Goal: Check status: Check status

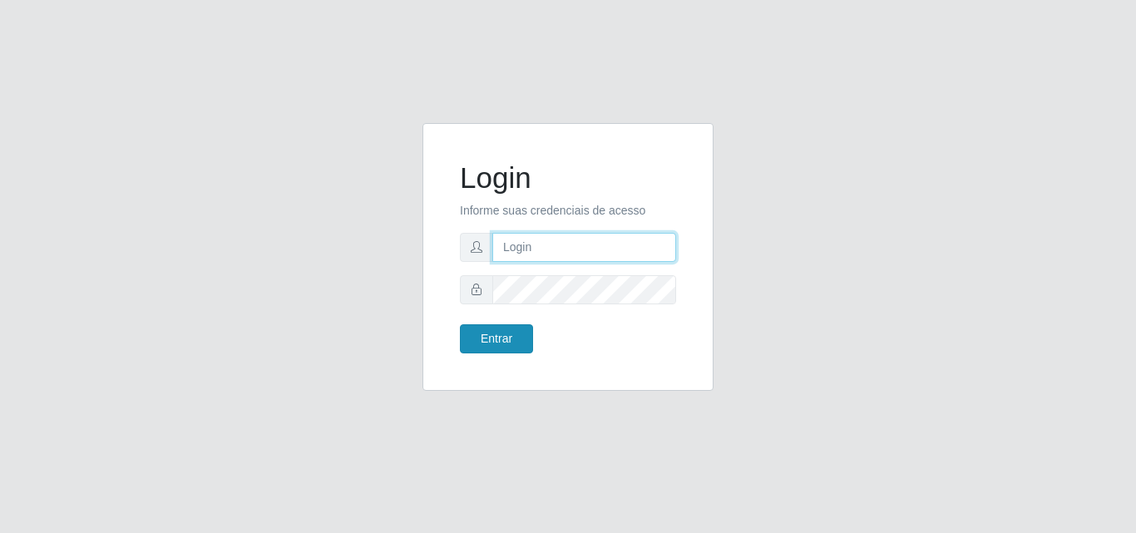
type input "[EMAIL_ADDRESS][DOMAIN_NAME]"
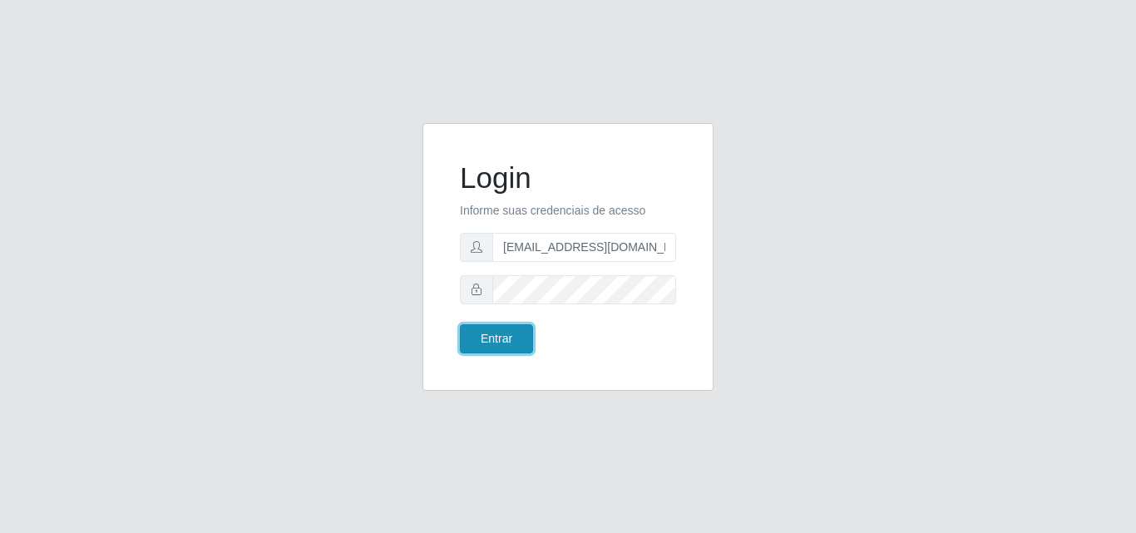
click at [482, 335] on button "Entrar" at bounding box center [496, 338] width 73 height 29
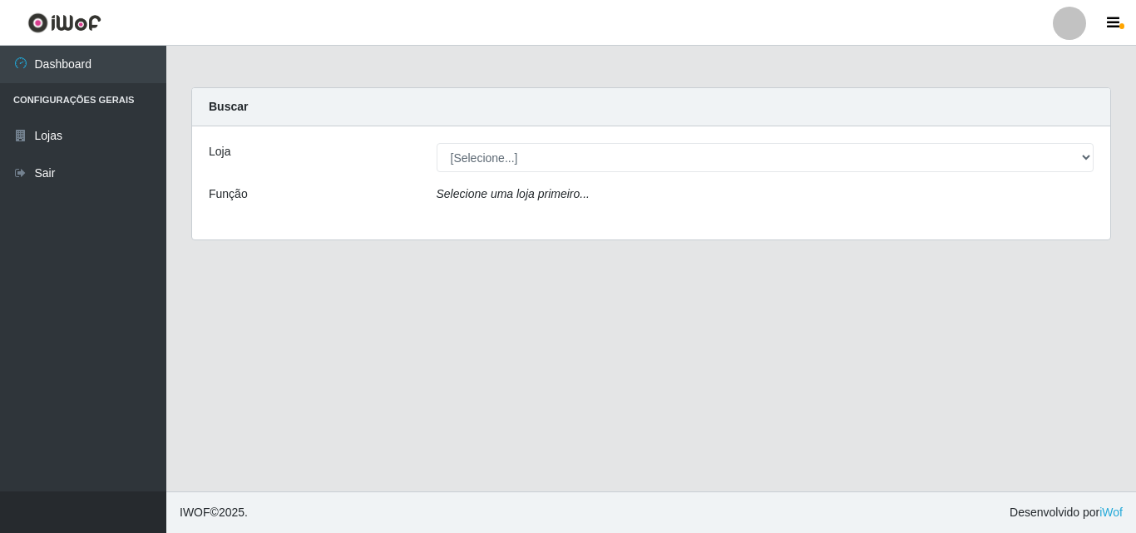
click at [1094, 161] on div "[Selecione...] Hiper Queiroz - [GEOGRAPHIC_DATA]" at bounding box center [765, 157] width 683 height 29
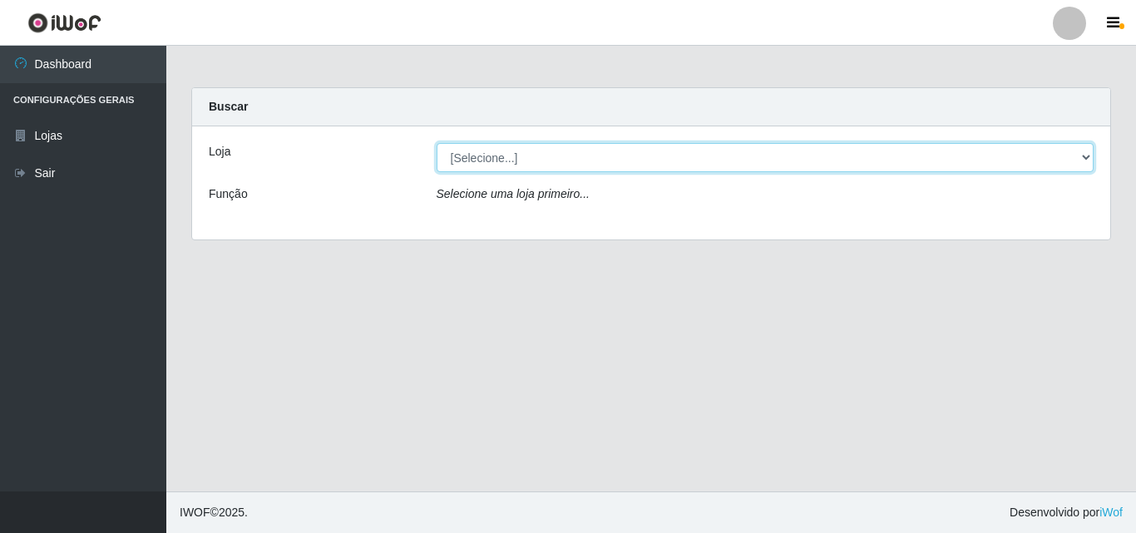
click at [1090, 160] on select "[Selecione...] Hiper Queiroz - [GEOGRAPHIC_DATA]" at bounding box center [766, 157] width 658 height 29
select select "514"
click at [437, 143] on select "[Selecione...] Hiper Queiroz - [GEOGRAPHIC_DATA]" at bounding box center [766, 157] width 658 height 29
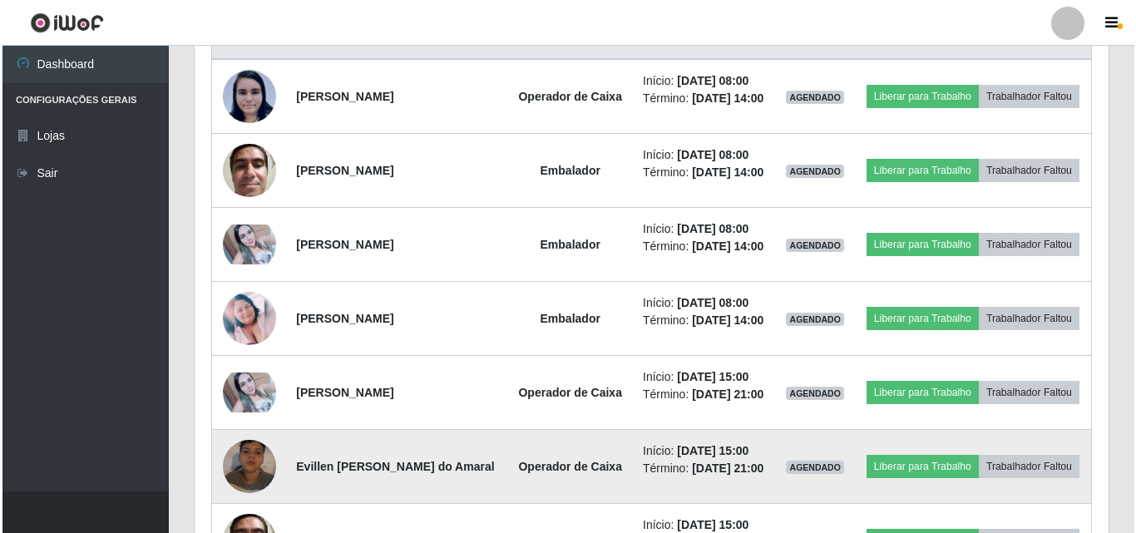
scroll to position [665, 0]
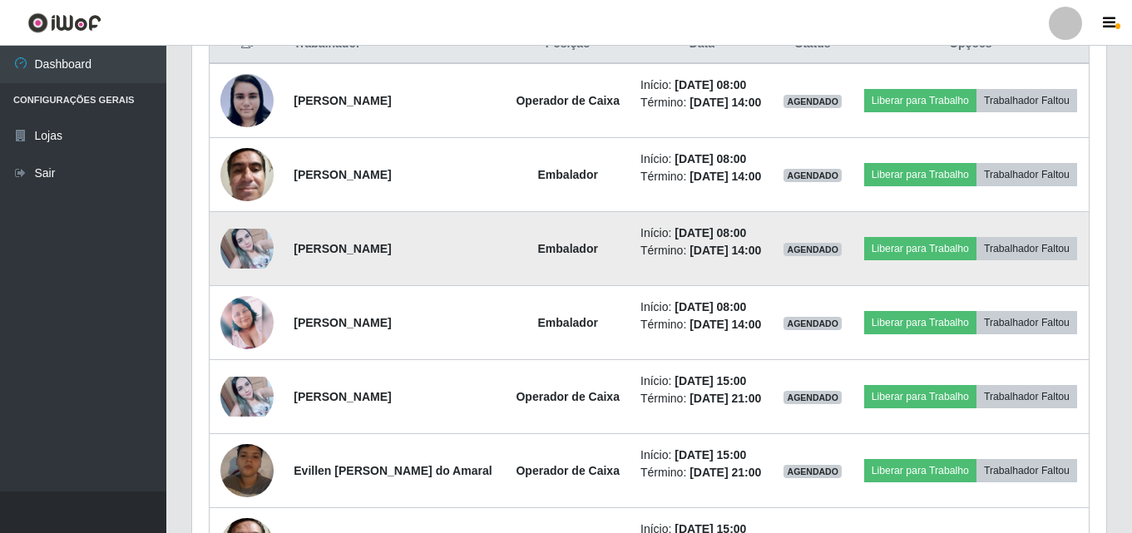
click at [236, 259] on img at bounding box center [246, 249] width 53 height 40
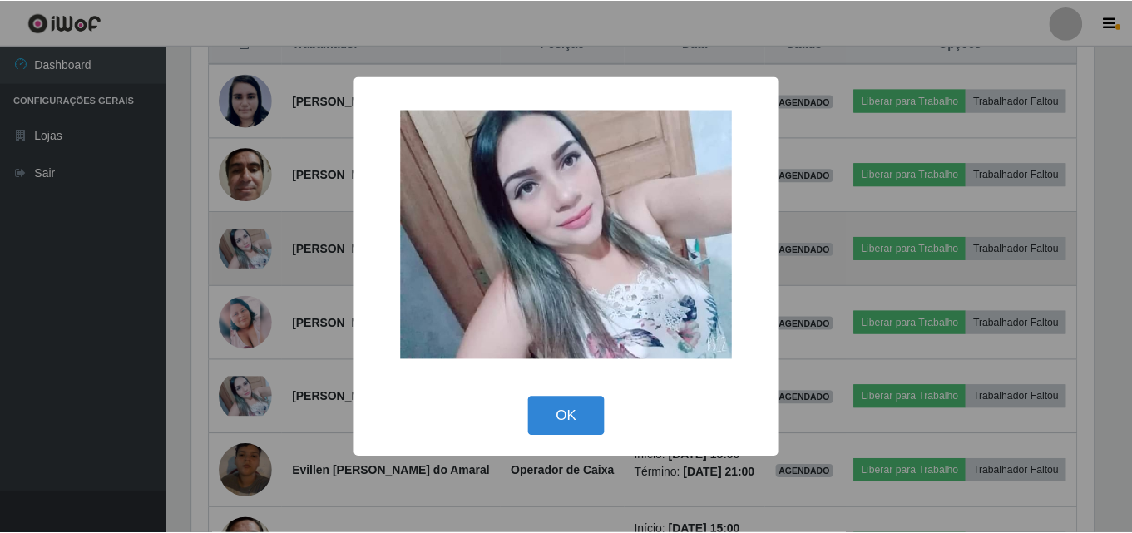
scroll to position [345, 906]
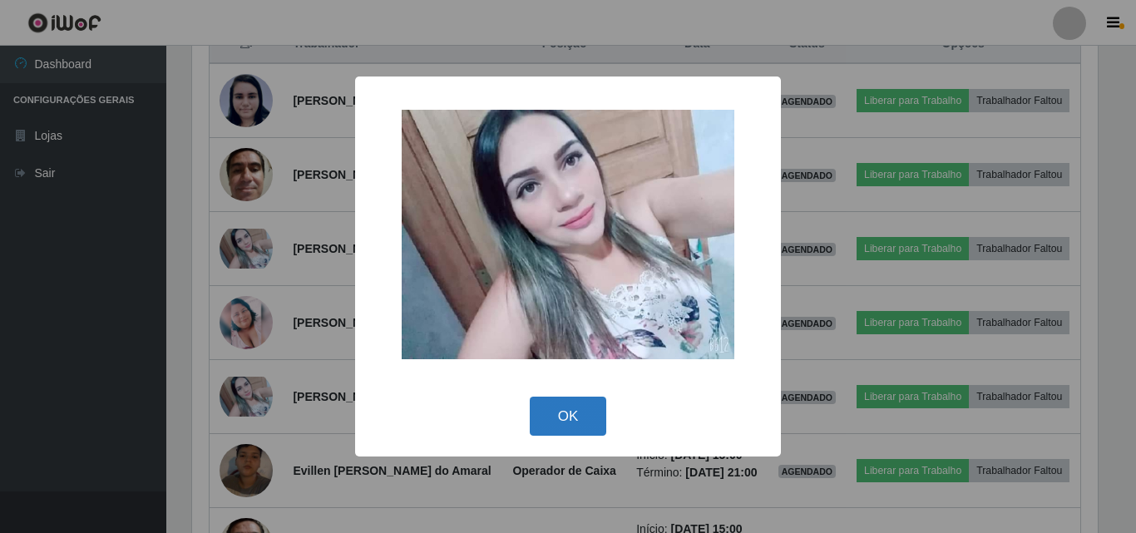
click at [604, 418] on button "OK" at bounding box center [568, 416] width 77 height 39
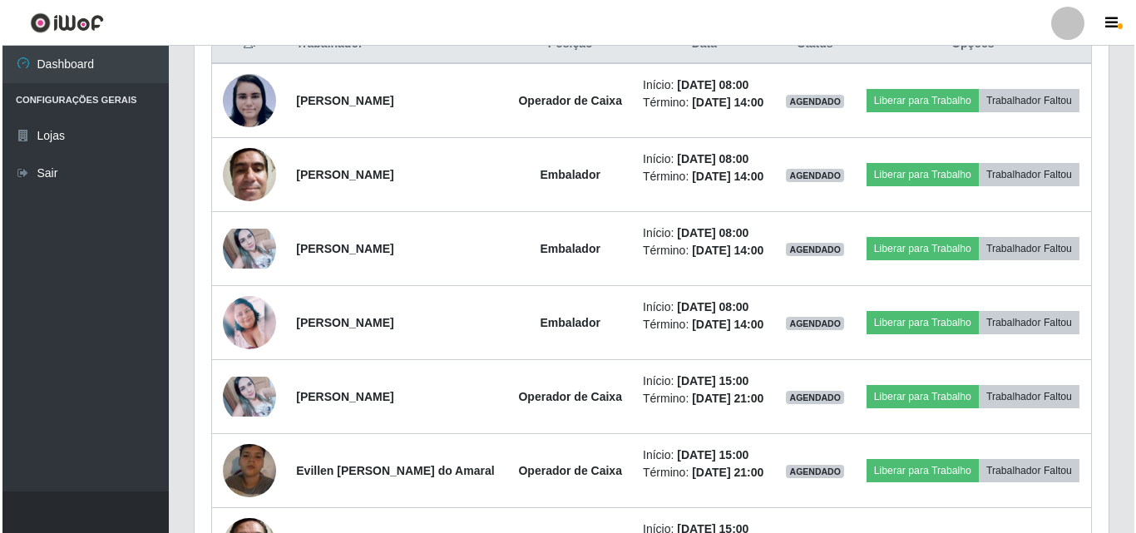
scroll to position [345, 914]
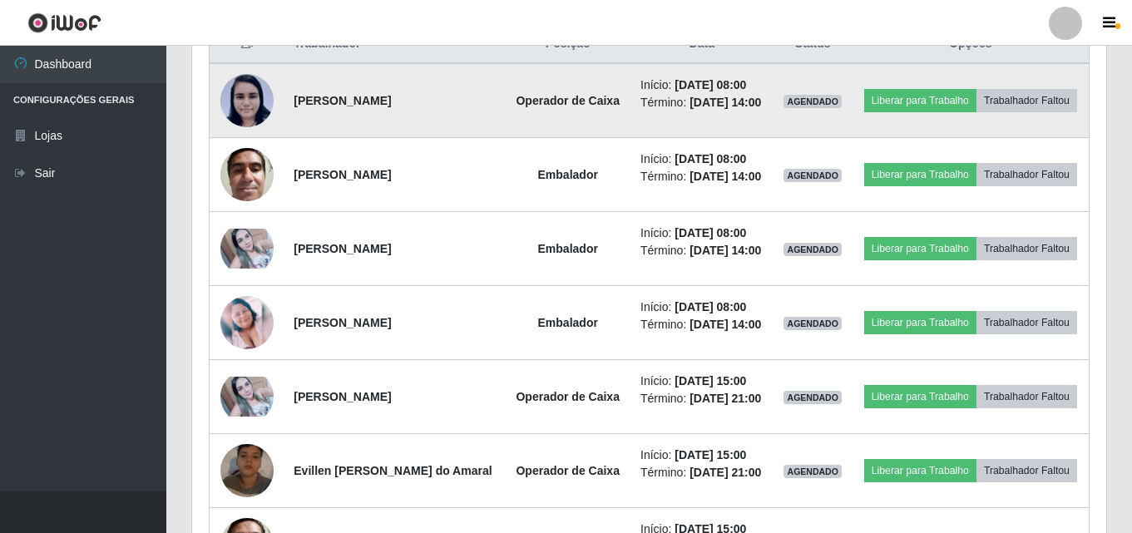
click at [237, 111] on img at bounding box center [246, 100] width 53 height 55
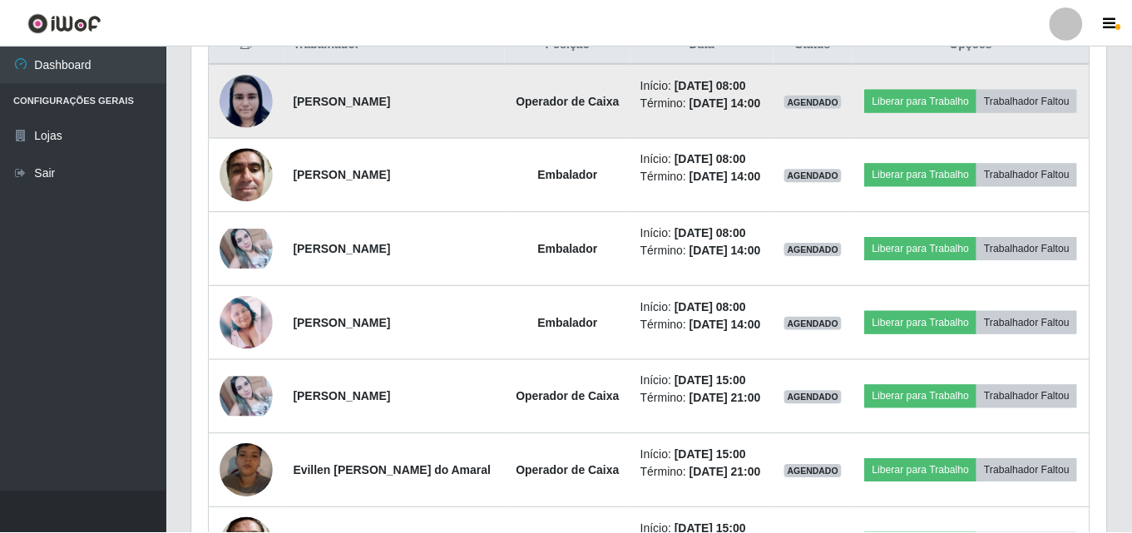
scroll to position [345, 906]
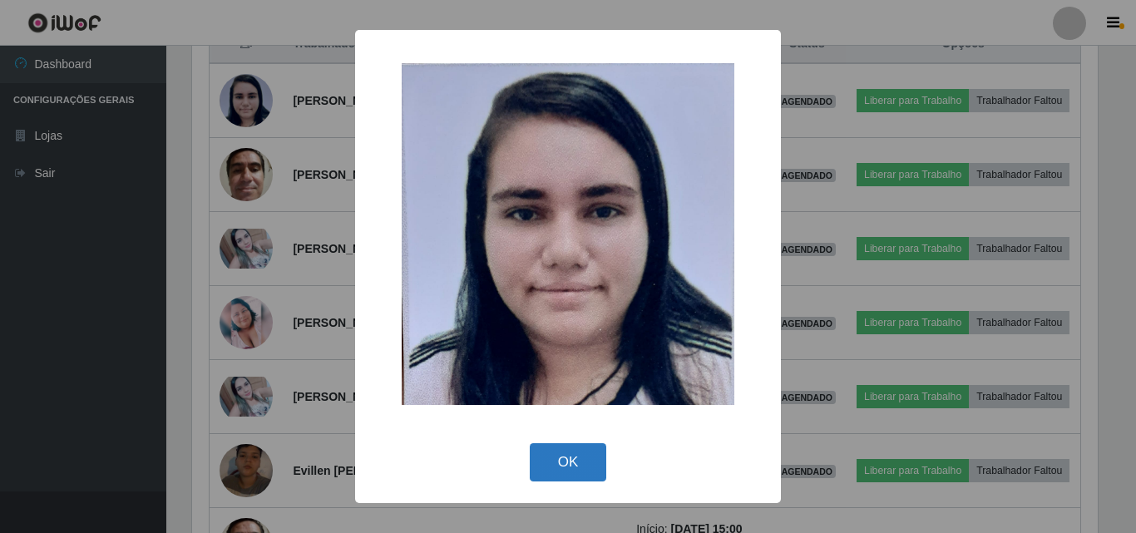
click at [581, 475] on button "OK" at bounding box center [568, 462] width 77 height 39
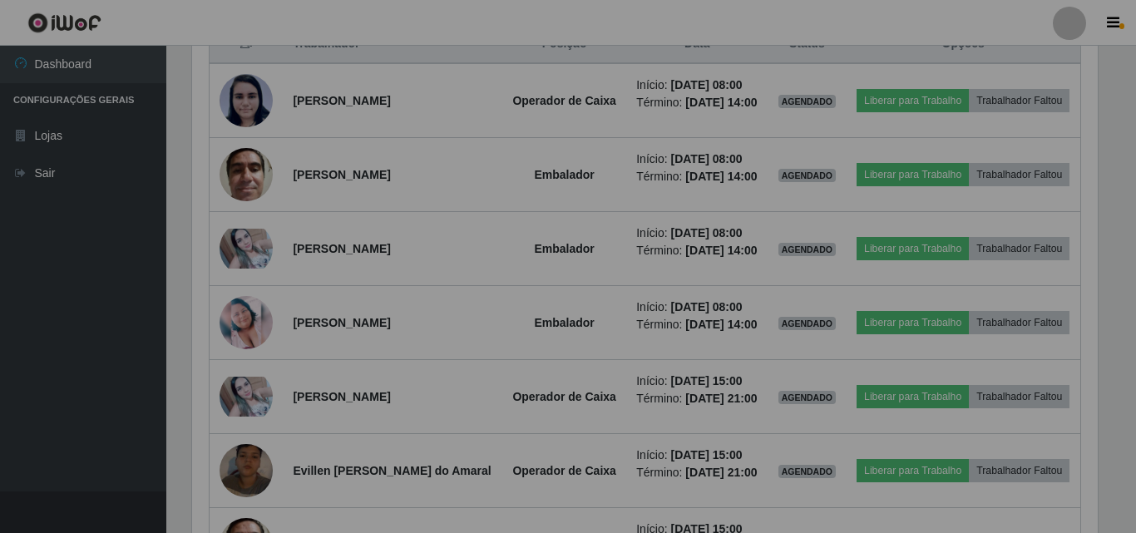
scroll to position [345, 914]
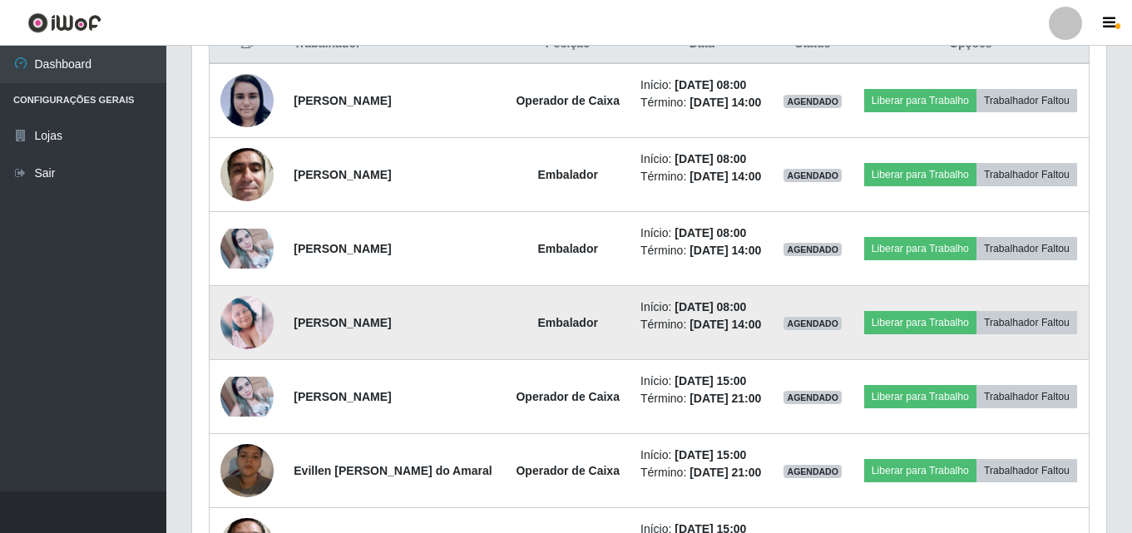
click at [231, 321] on img at bounding box center [246, 322] width 53 height 53
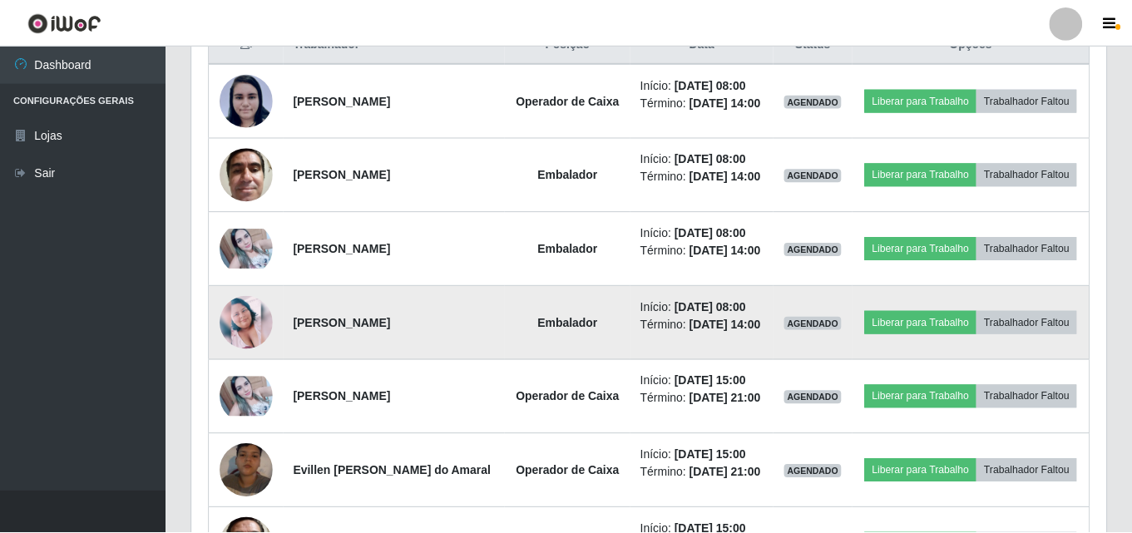
scroll to position [345, 906]
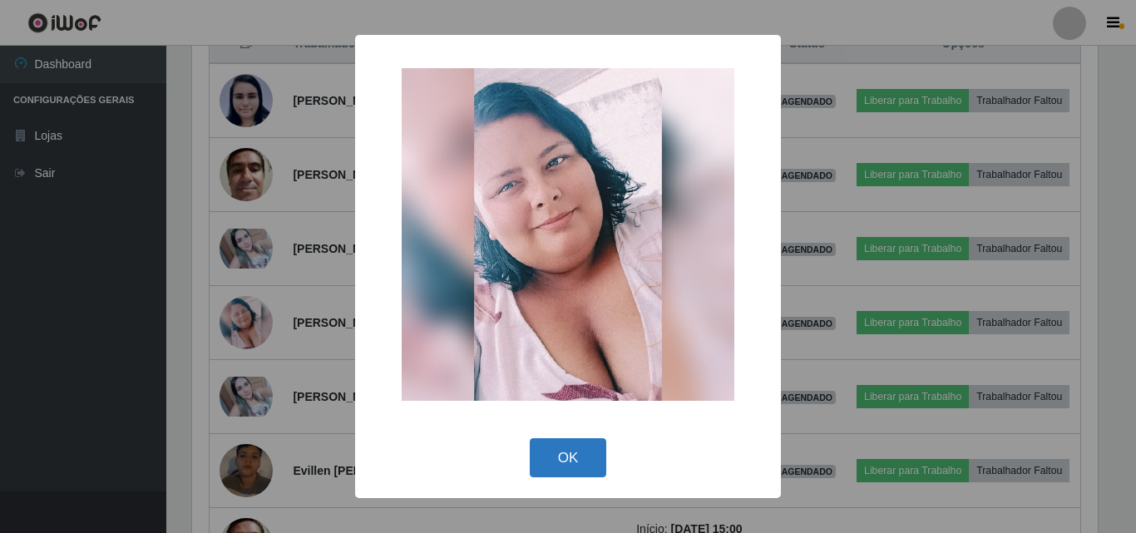
click at [567, 443] on button "OK" at bounding box center [568, 457] width 77 height 39
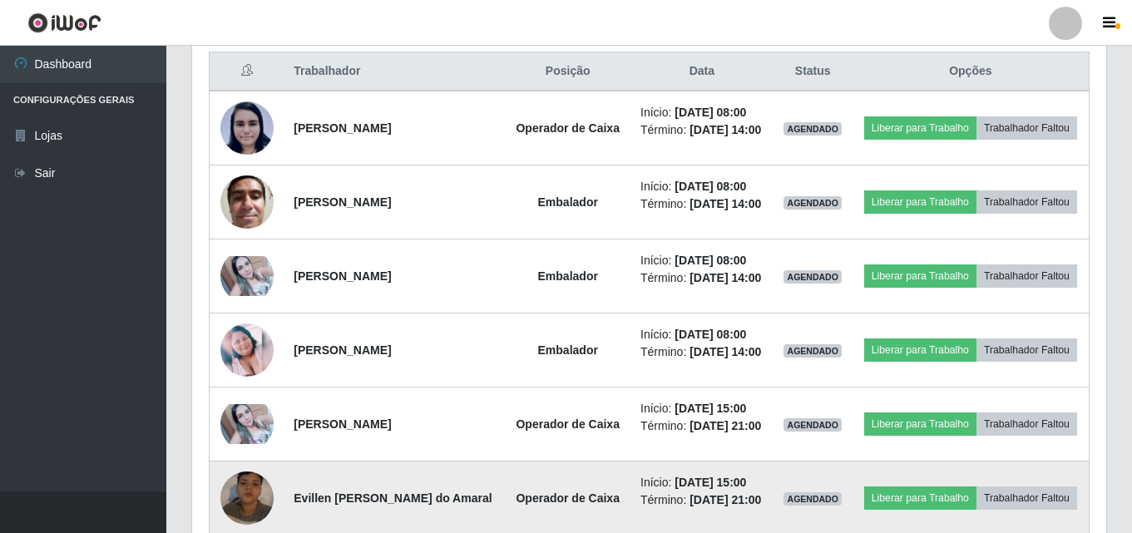
scroll to position [609, 0]
